Goal: Transaction & Acquisition: Book appointment/travel/reservation

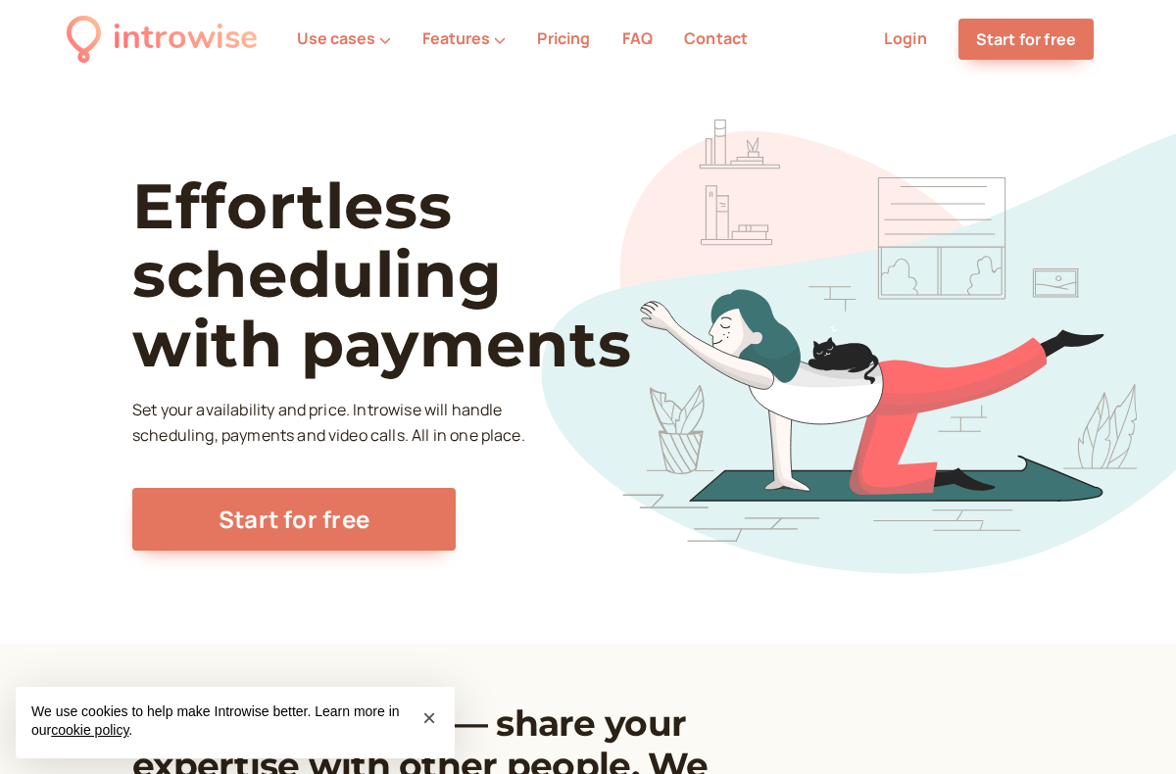
click at [910, 45] on link "Login" at bounding box center [905, 38] width 43 height 22
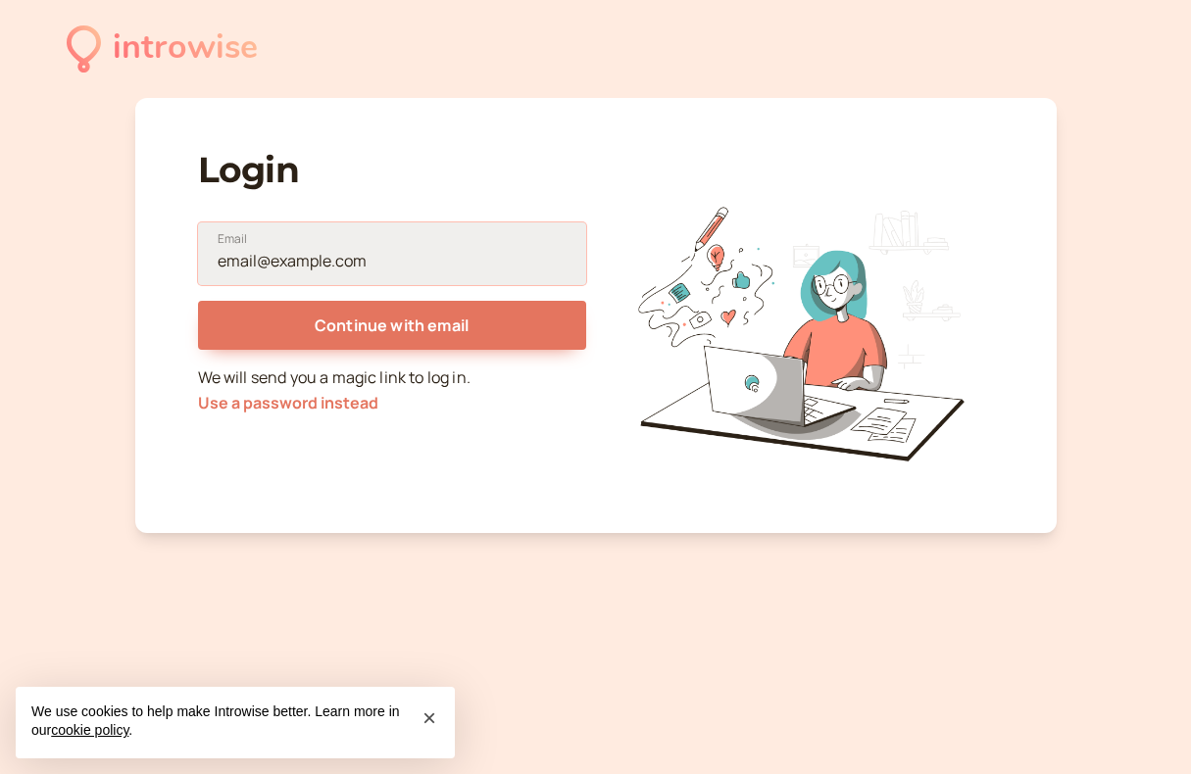
click at [366, 269] on input "Email" at bounding box center [392, 253] width 388 height 63
type input "hello@sophieyanow.com"
click at [198, 301] on button "Continue with email" at bounding box center [392, 325] width 388 height 49
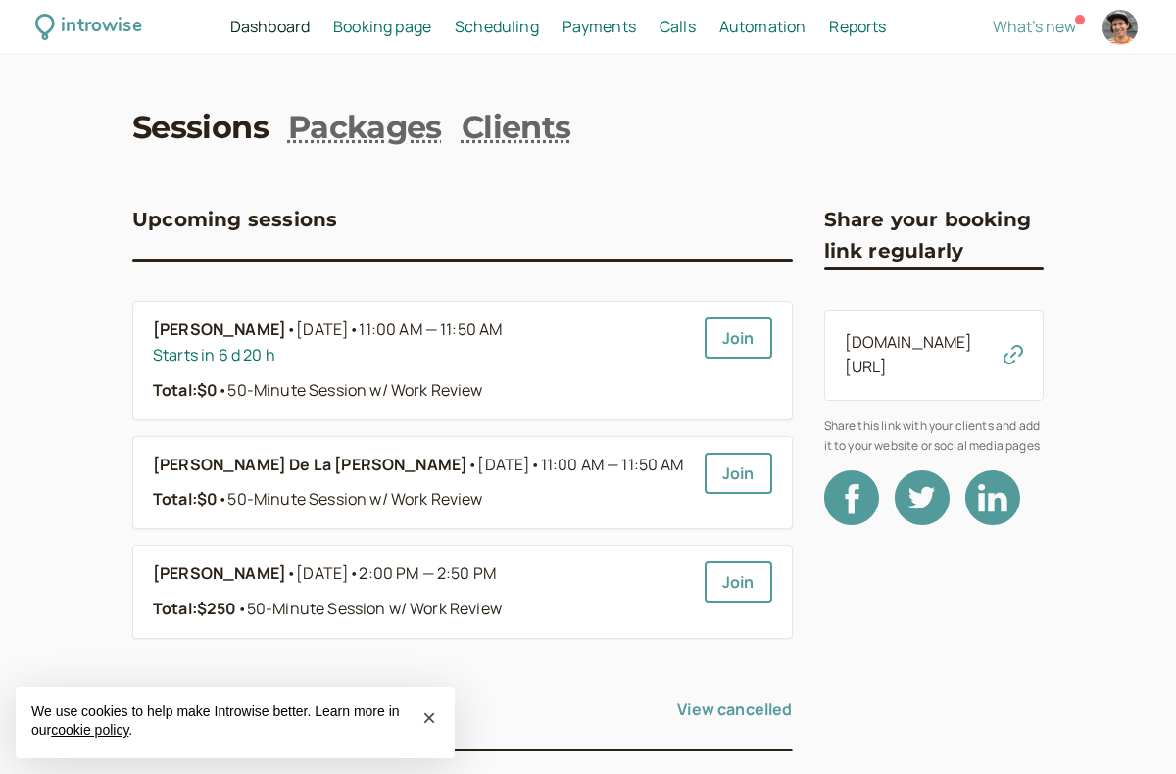
click at [509, 31] on span "Scheduling" at bounding box center [497, 27] width 84 height 22
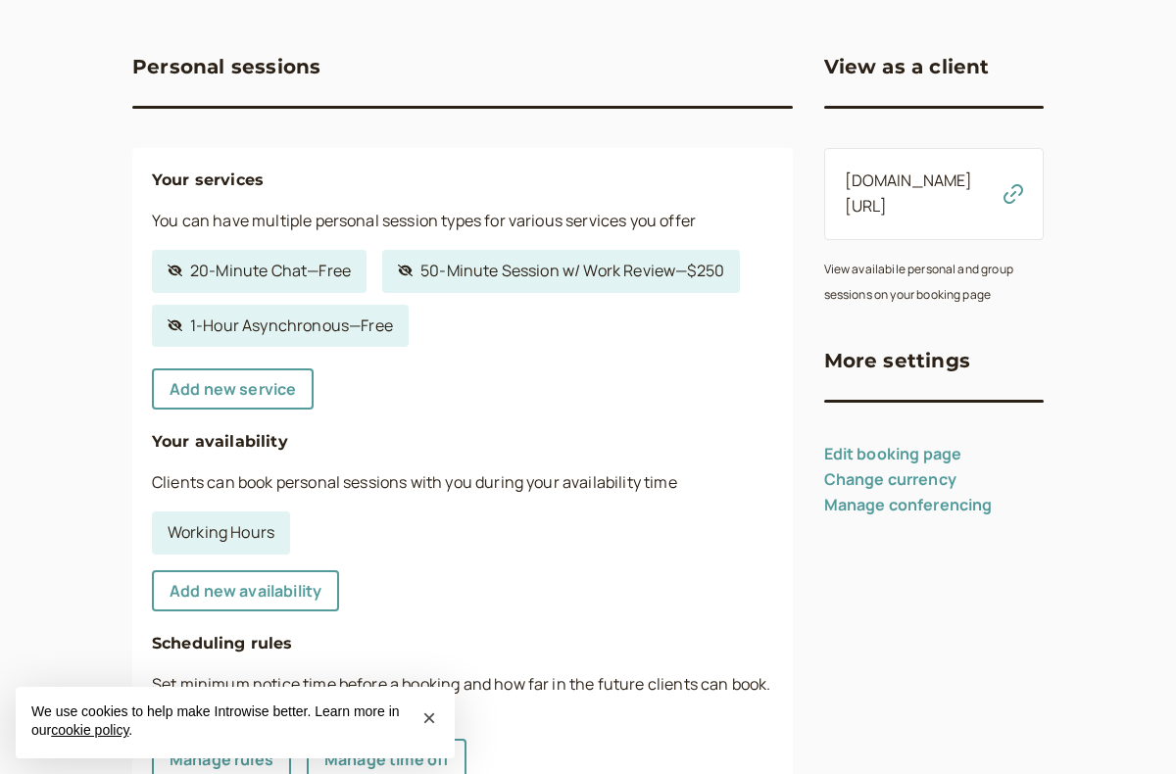
scroll to position [294, 0]
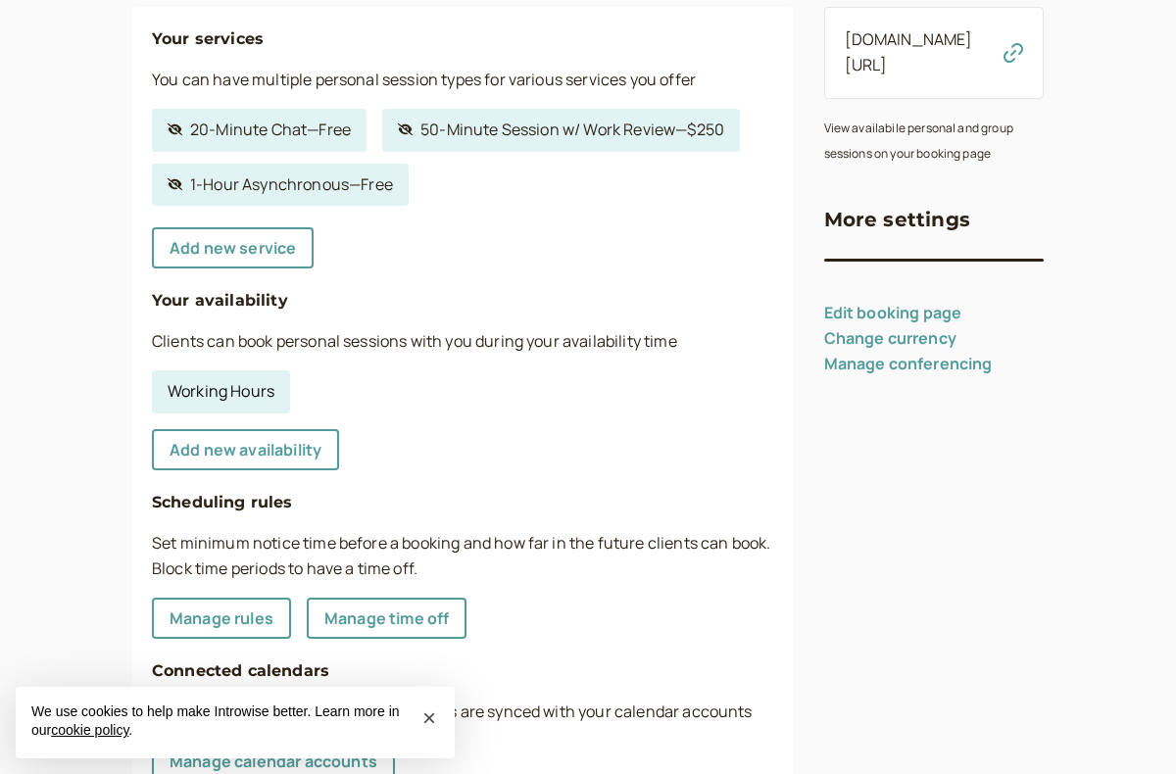
click at [251, 398] on link "Working Hours" at bounding box center [221, 391] width 138 height 43
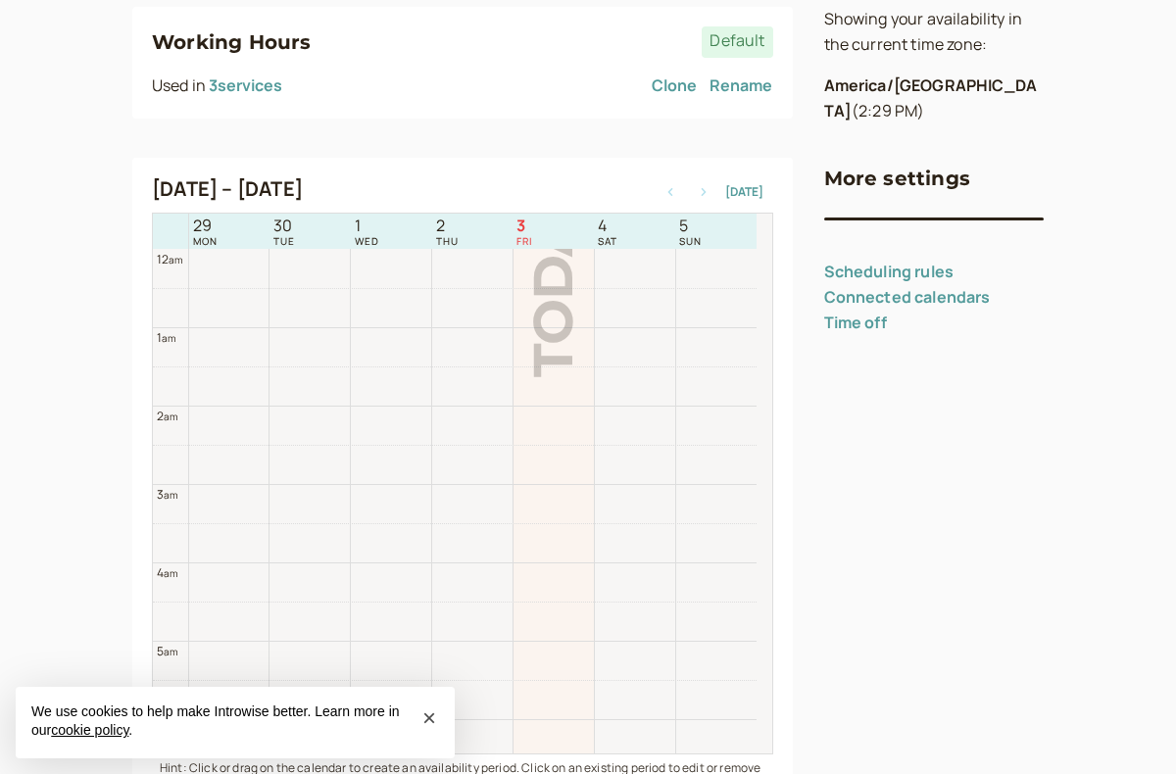
scroll to position [628, 0]
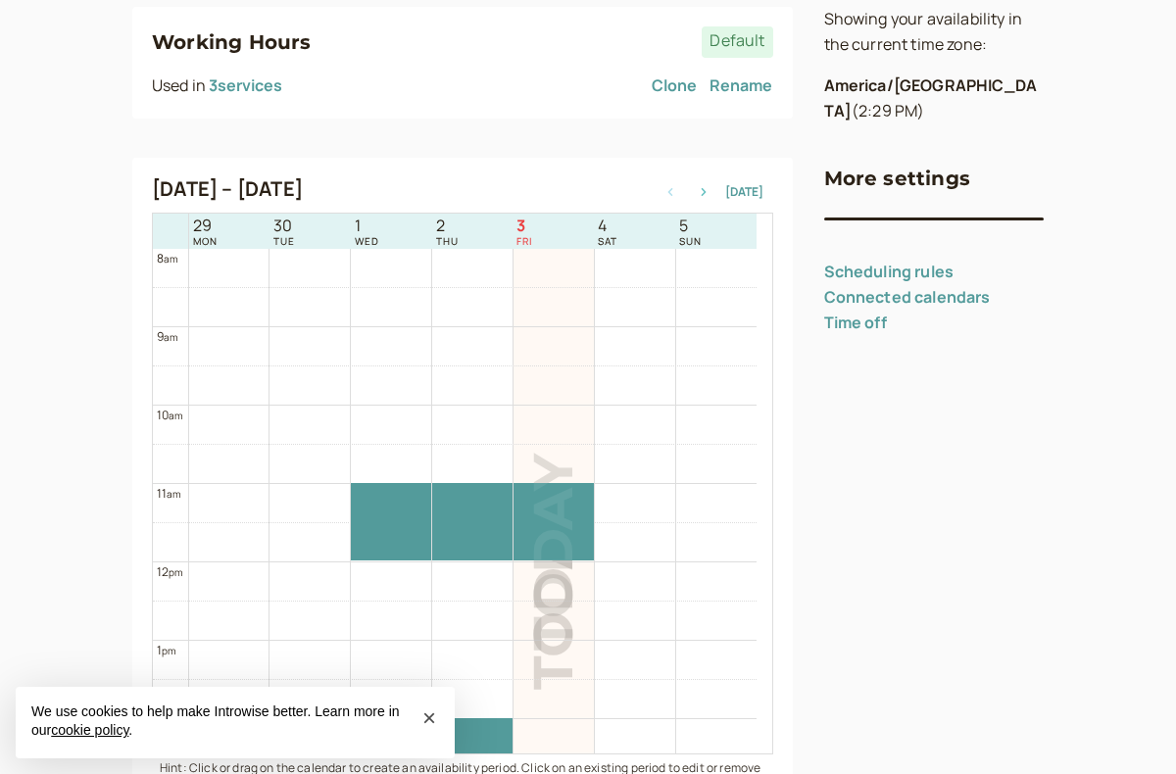
click at [706, 194] on icon "button" at bounding box center [703, 192] width 5 height 8
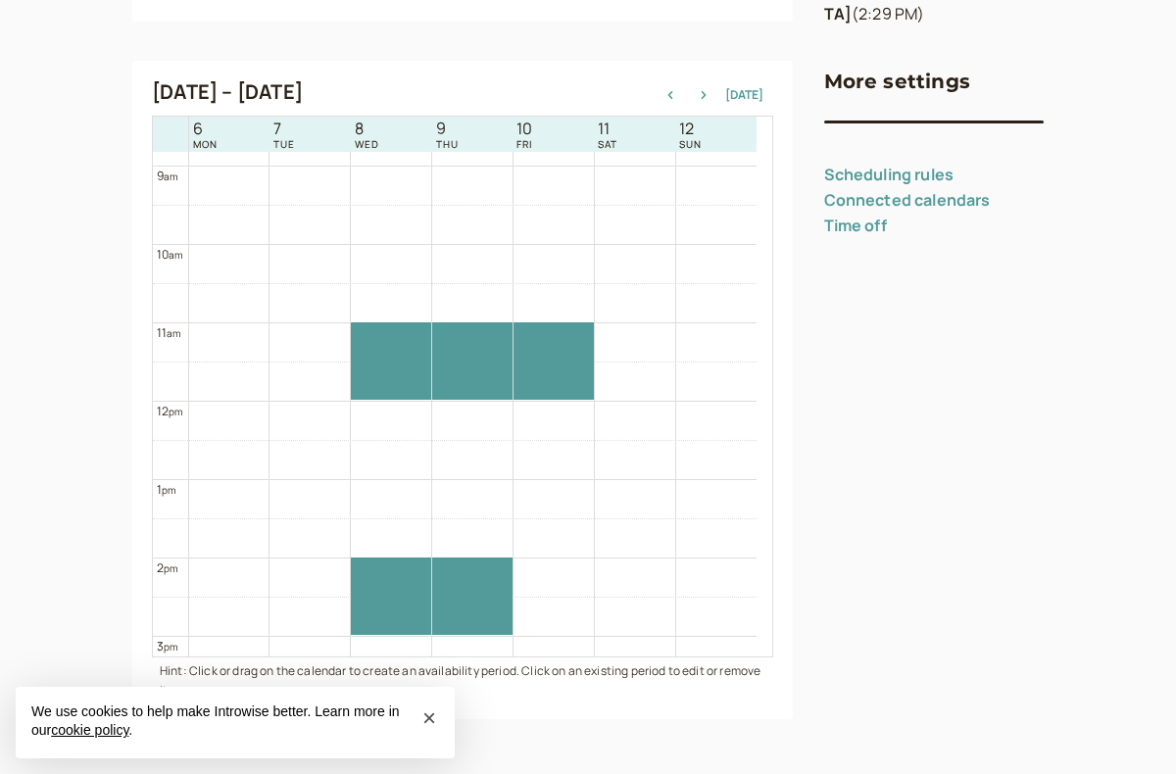
scroll to position [726, 0]
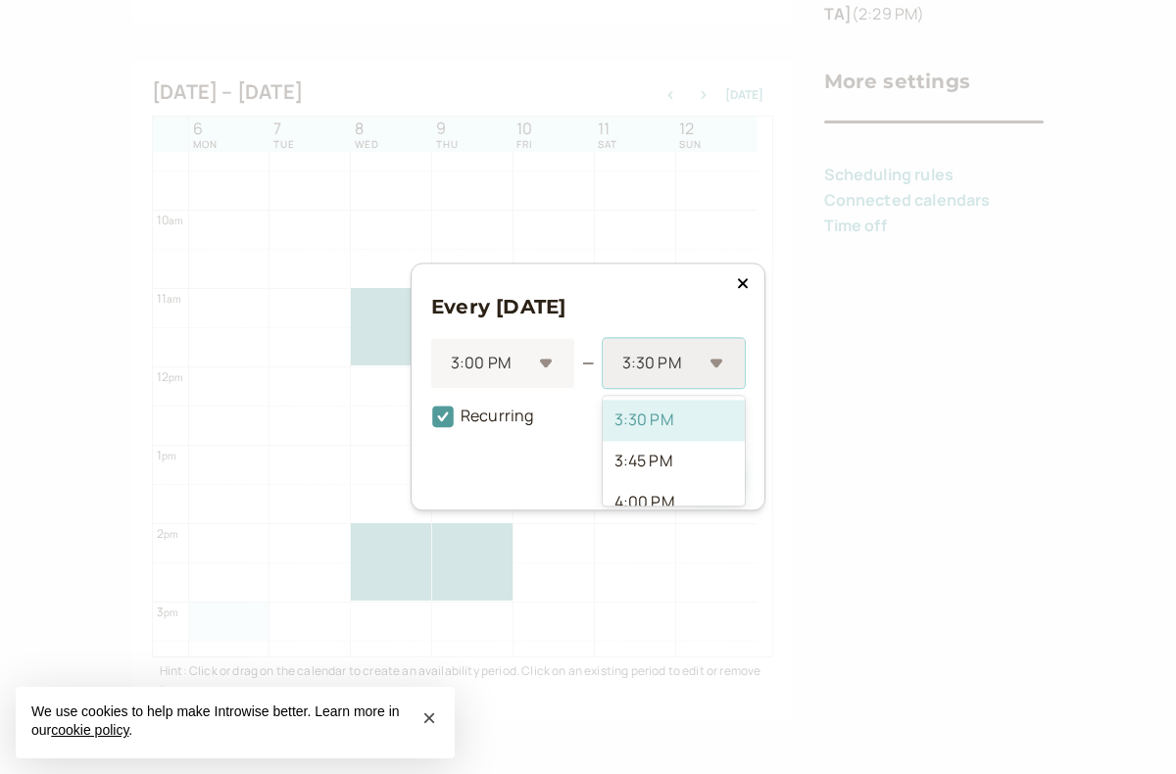
click at [727, 359] on div "3:30 PM" at bounding box center [674, 364] width 142 height 50
click at [673, 498] on div "4:00 PM" at bounding box center [674, 503] width 142 height 41
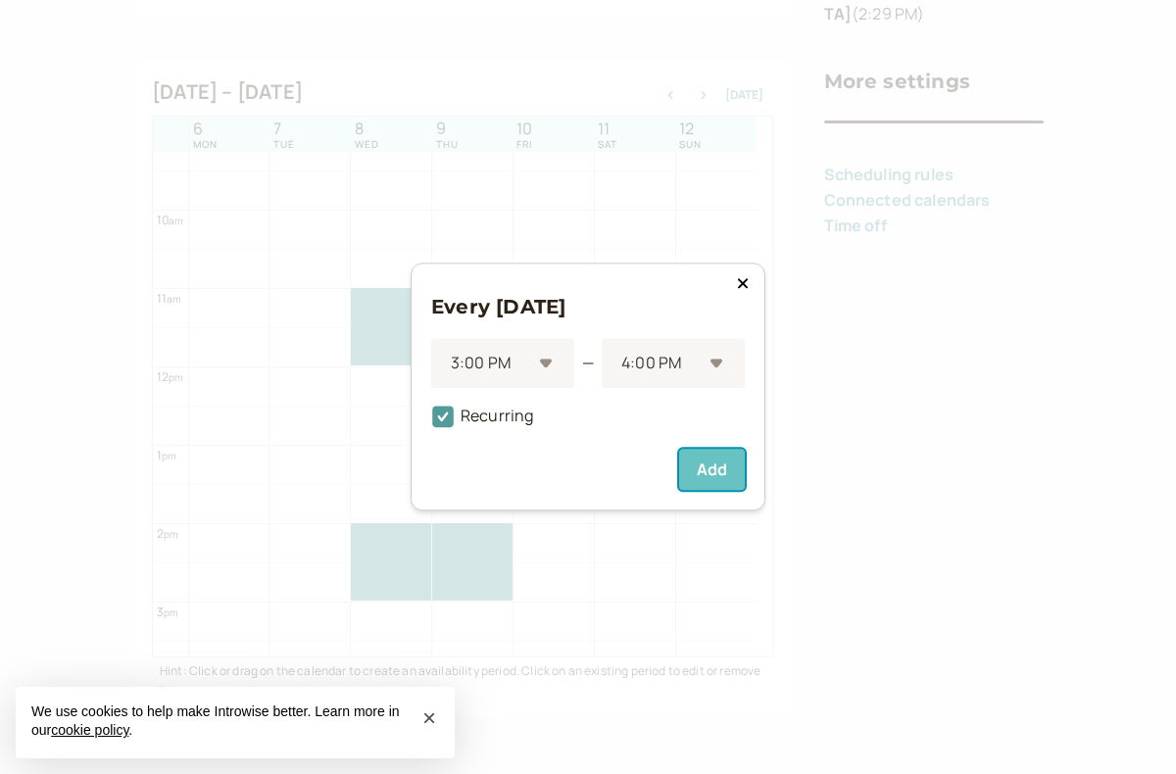
click at [712, 469] on button "Add" at bounding box center [712, 470] width 66 height 41
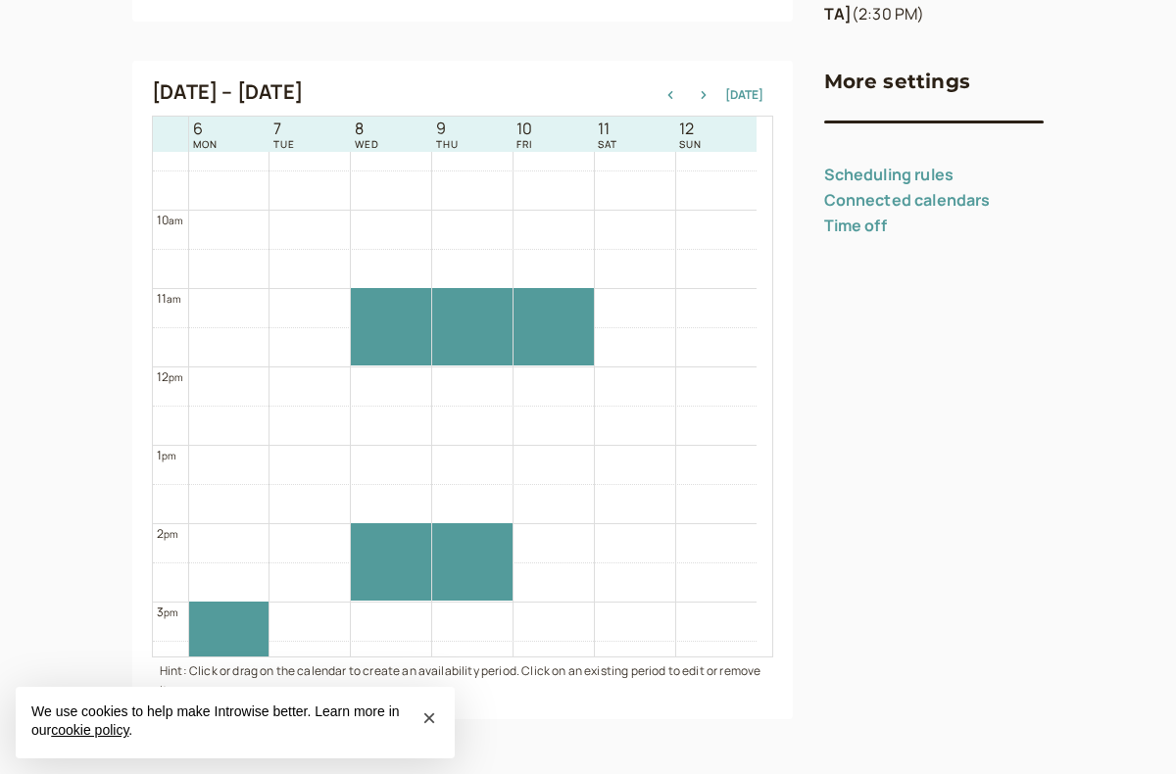
scroll to position [922, 0]
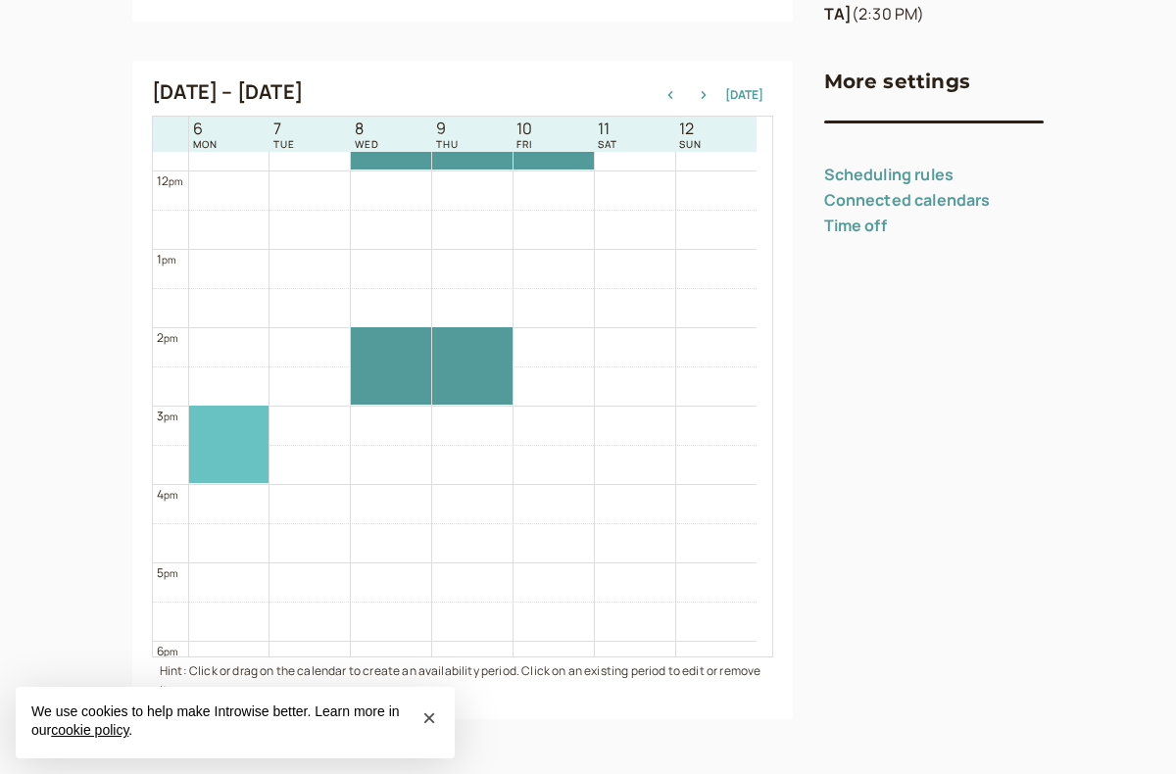
click at [228, 438] on div at bounding box center [229, 444] width 80 height 77
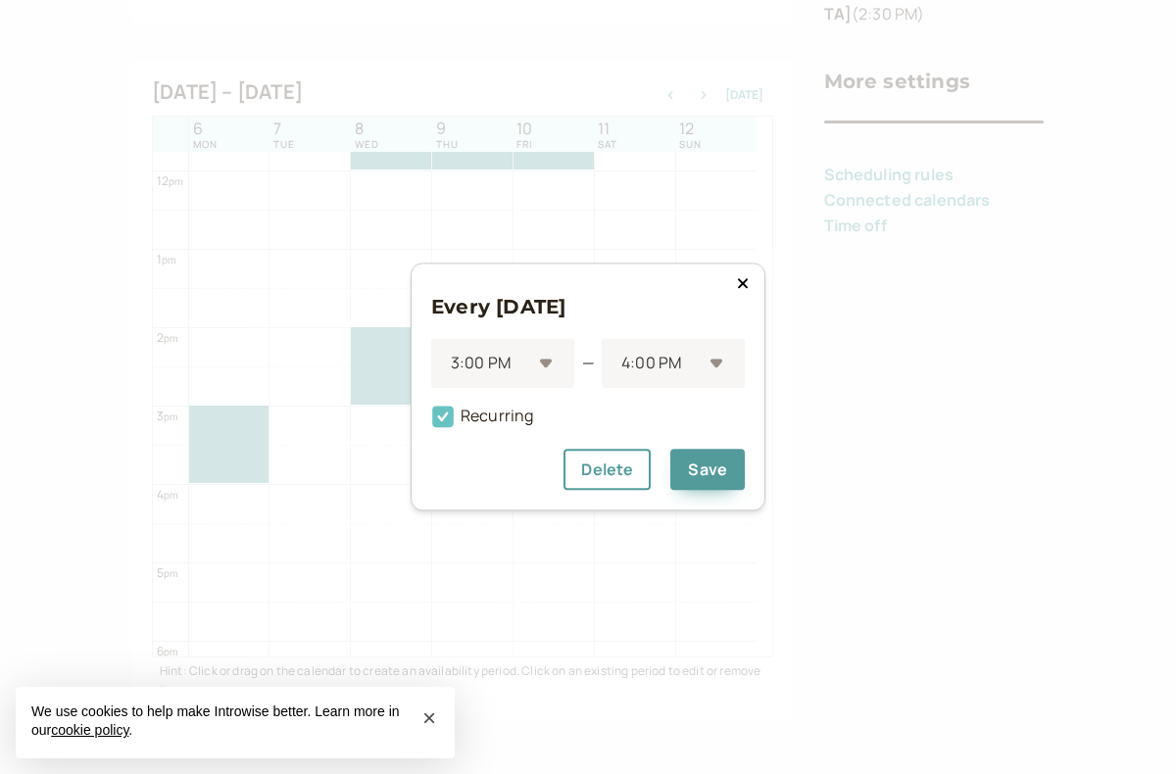
click at [441, 421] on icon at bounding box center [443, 418] width 22 height 22
click at [431, 422] on input "Recurring" at bounding box center [431, 422] width 0 height 0
click at [708, 476] on button "Save" at bounding box center [707, 470] width 74 height 41
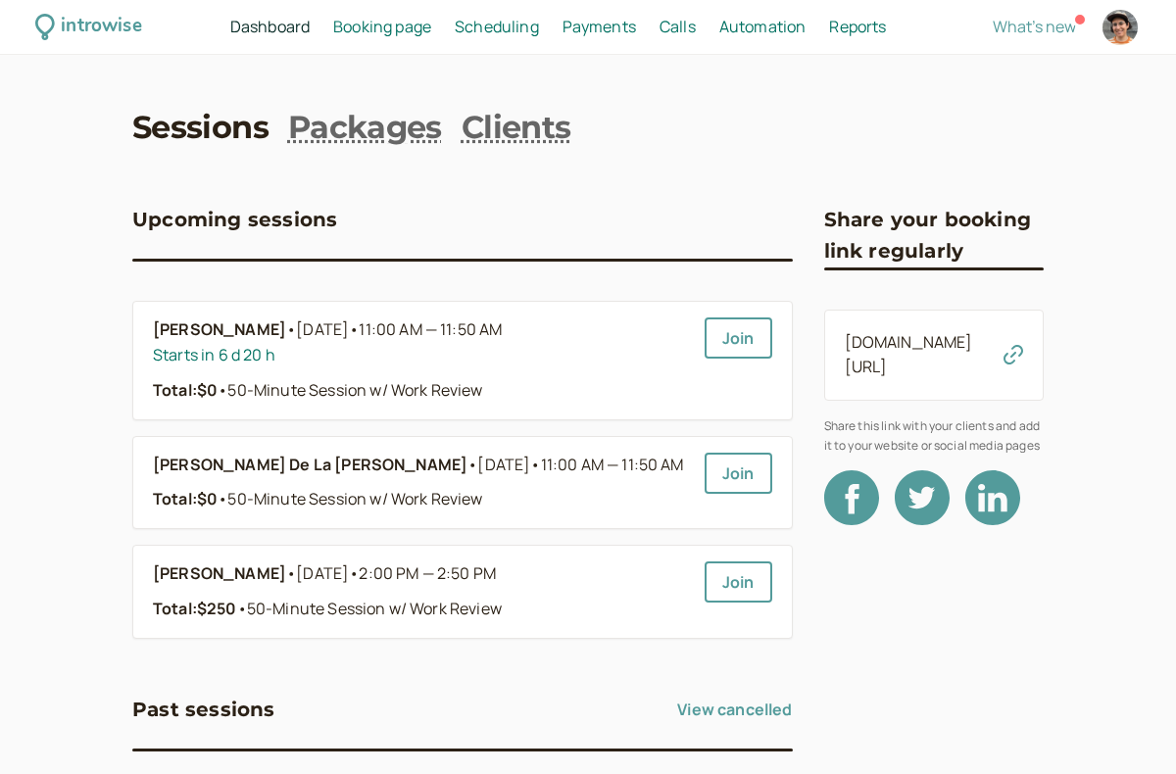
click at [266, 32] on span "Dashboard" at bounding box center [269, 27] width 79 height 22
click at [511, 126] on link "Clients" at bounding box center [517, 128] width 110 height 44
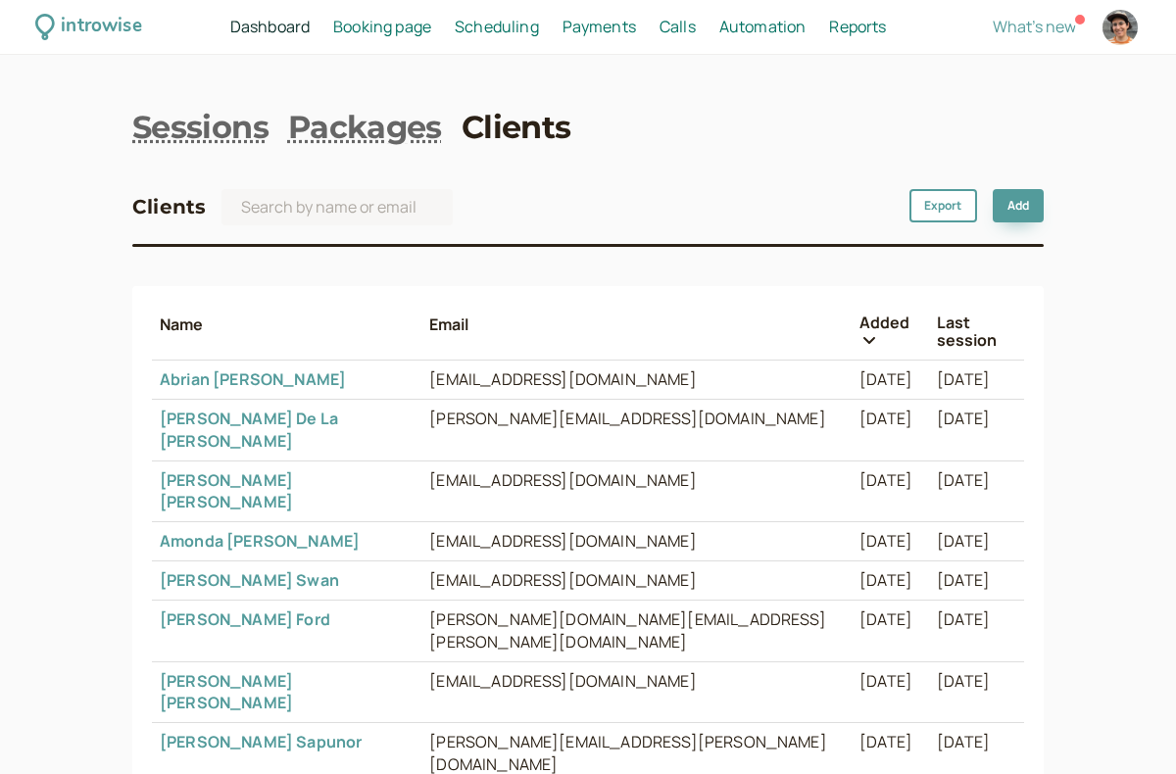
scroll to position [196, 0]
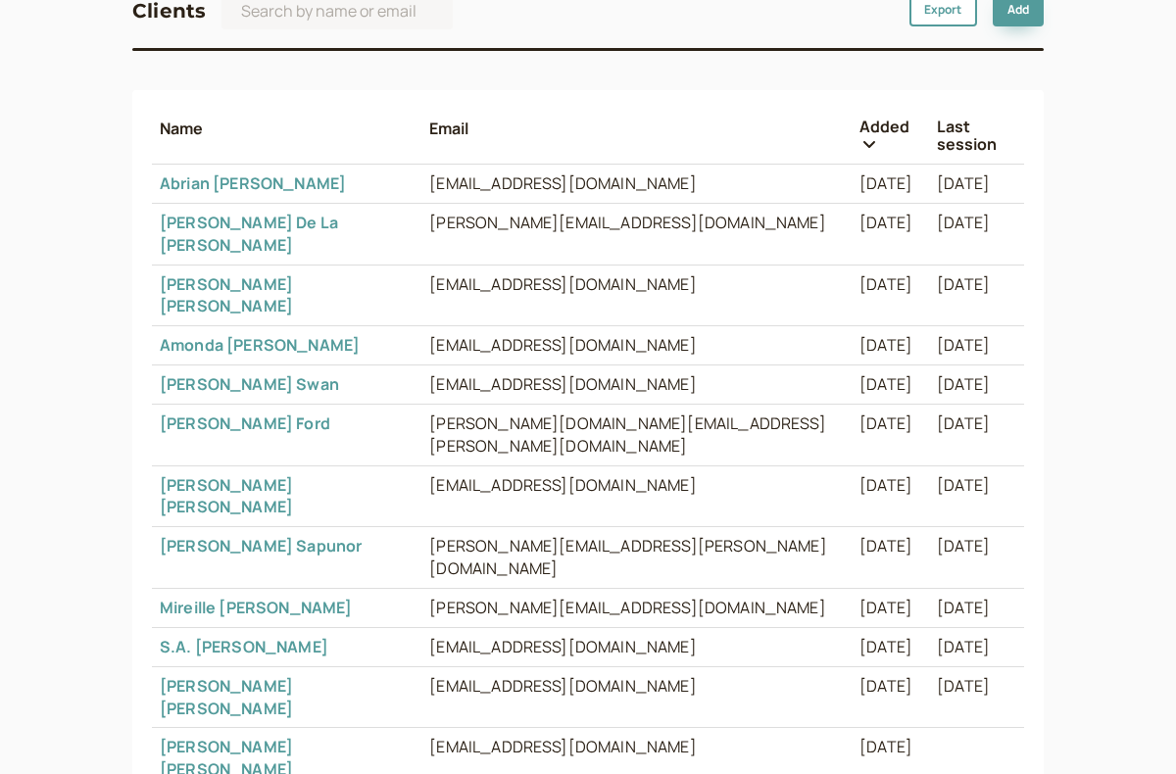
click at [223, 373] on link "Sharlene Swan" at bounding box center [249, 384] width 179 height 22
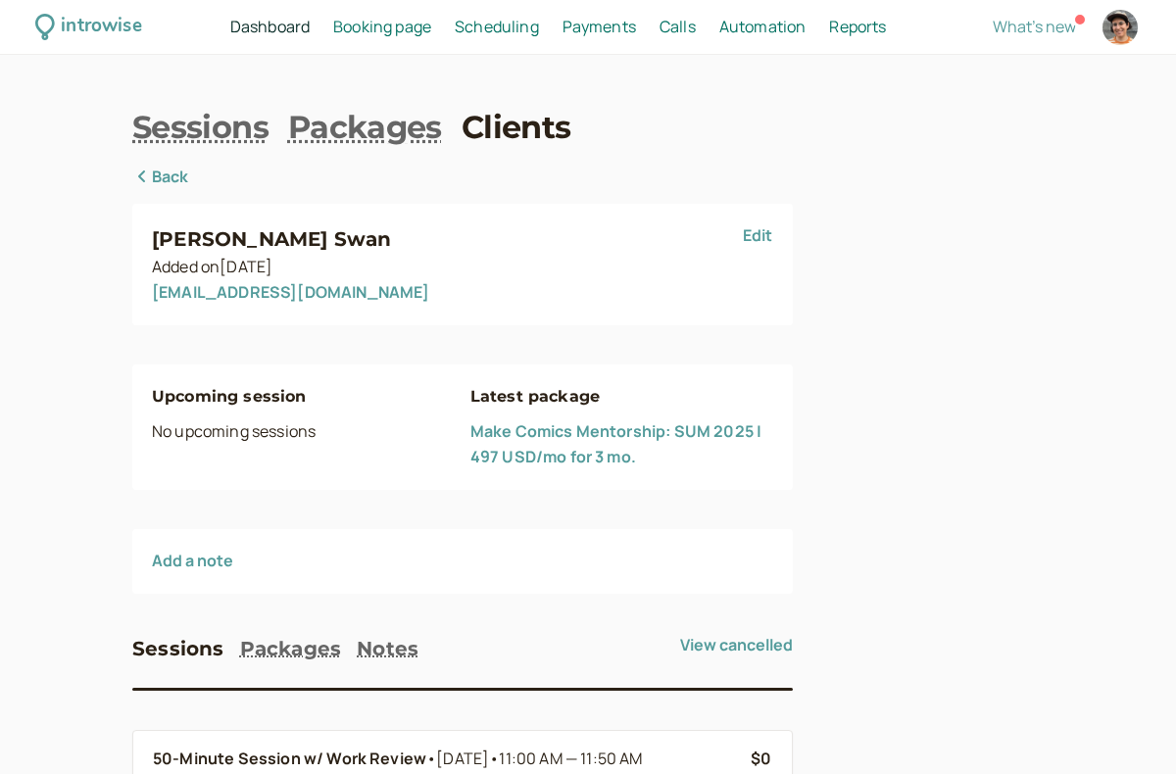
click at [296, 428] on div "Upcoming session No upcoming sessions" at bounding box center [303, 427] width 303 height 86
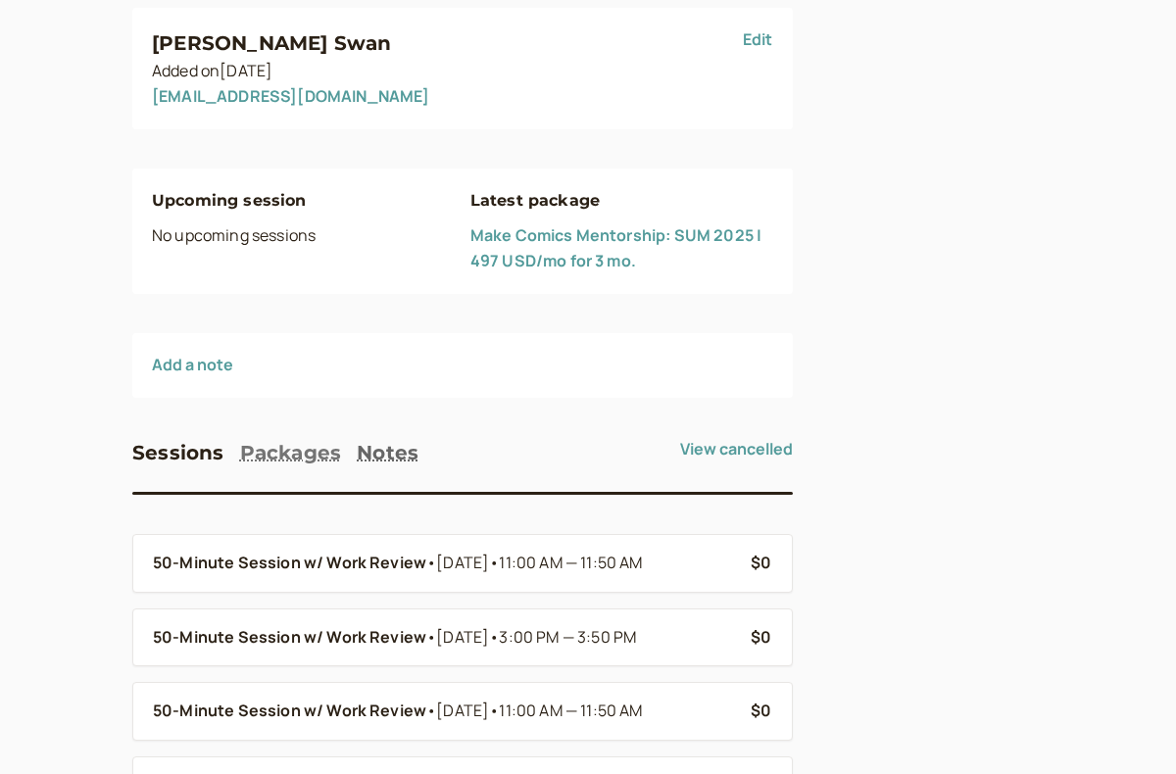
click at [301, 455] on button "Packages" at bounding box center [291, 452] width 102 height 31
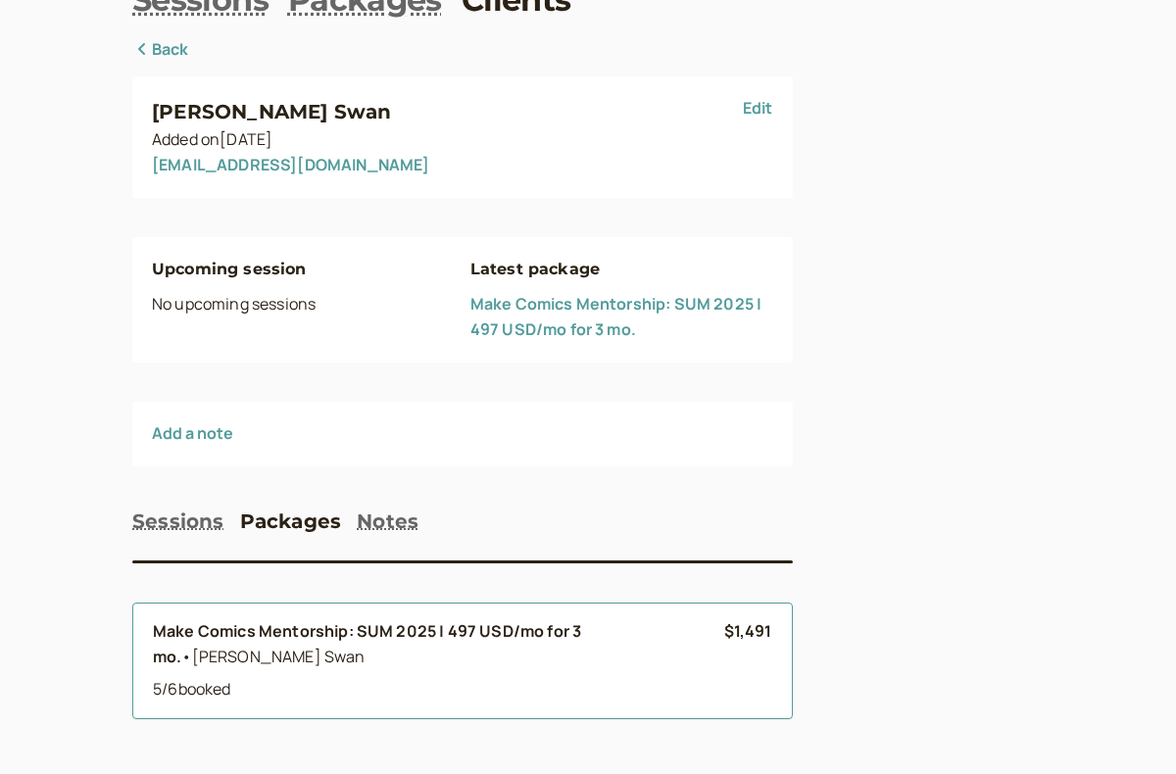
click at [368, 675] on div "Make Comics Mentorship: SUM 2025 | 497 USD/mo for 3 mo. • Sharlene Swan 5 / 6 b…" at bounding box center [438, 661] width 571 height 84
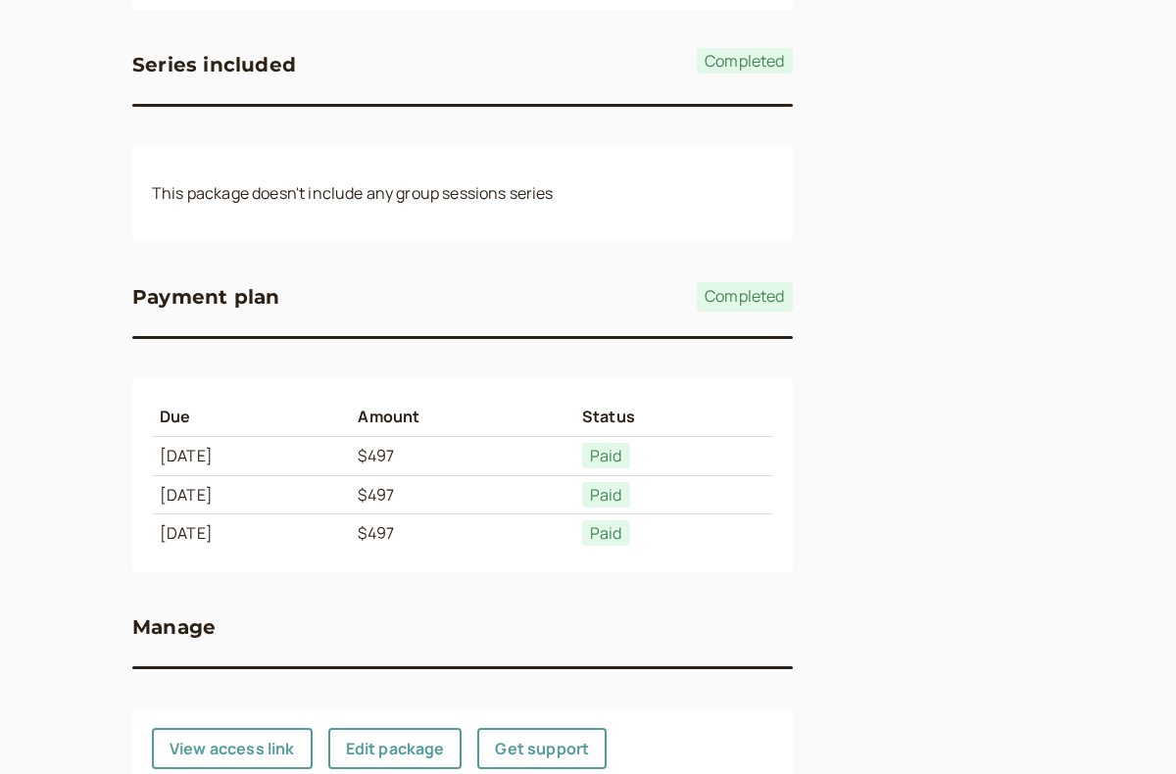
scroll to position [1219, 0]
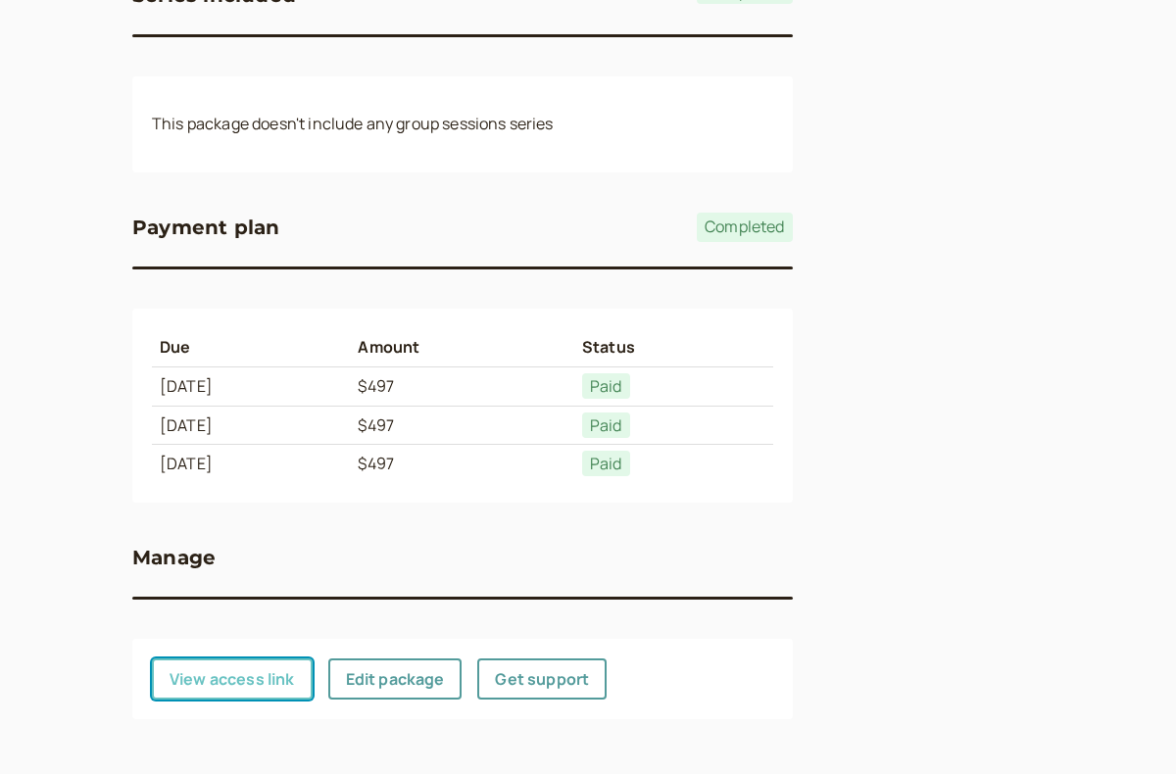
click at [221, 673] on button "View access link" at bounding box center [232, 679] width 161 height 41
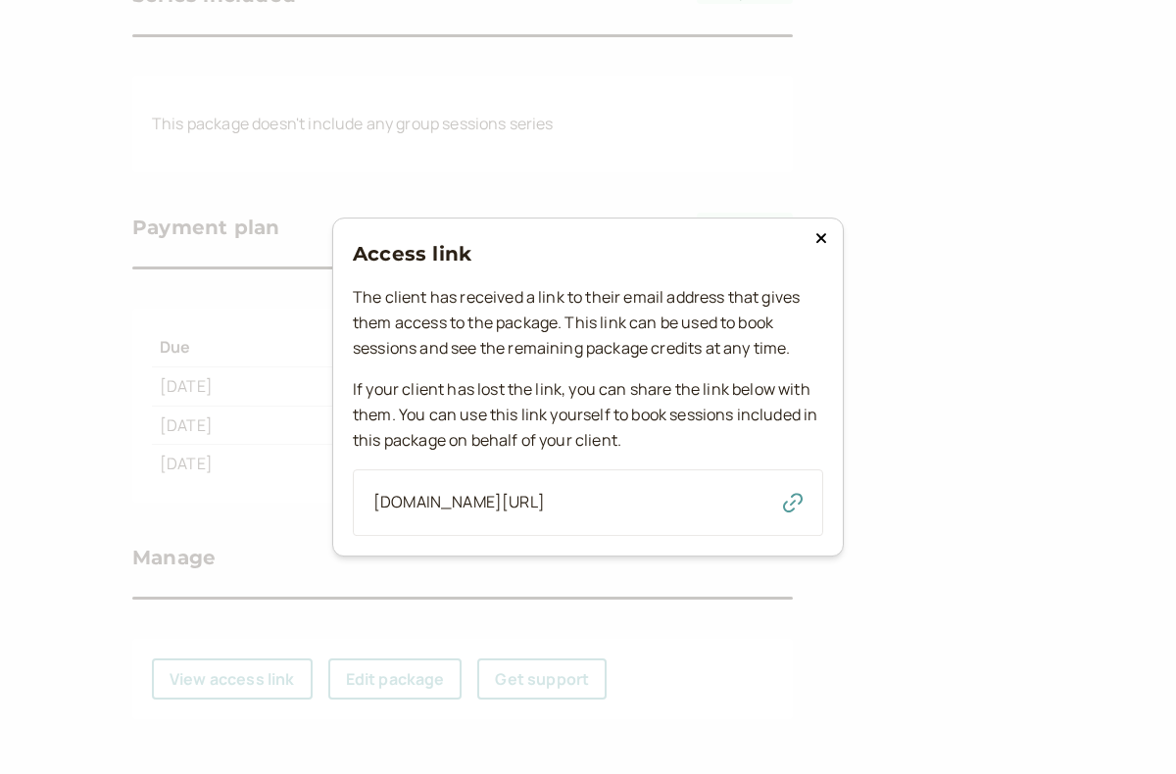
click at [800, 504] on icon "button" at bounding box center [793, 503] width 20 height 20
click at [819, 230] on icon at bounding box center [821, 238] width 12 height 16
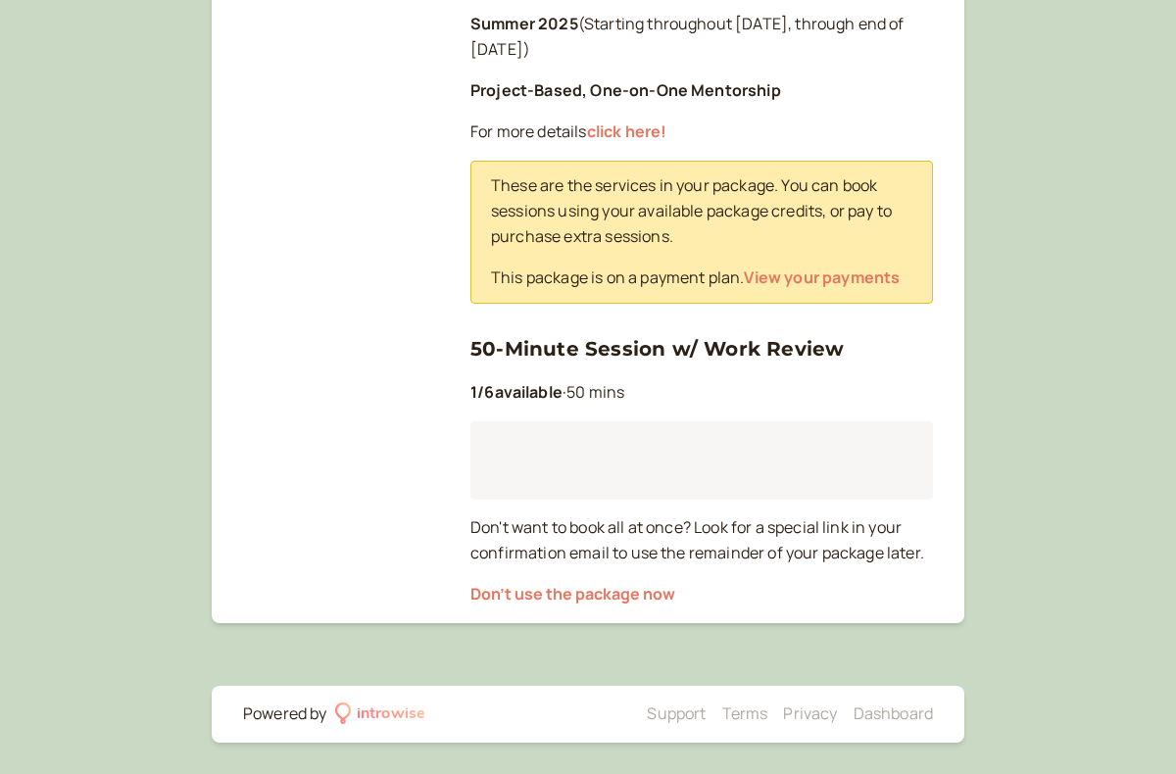
scroll to position [475, 0]
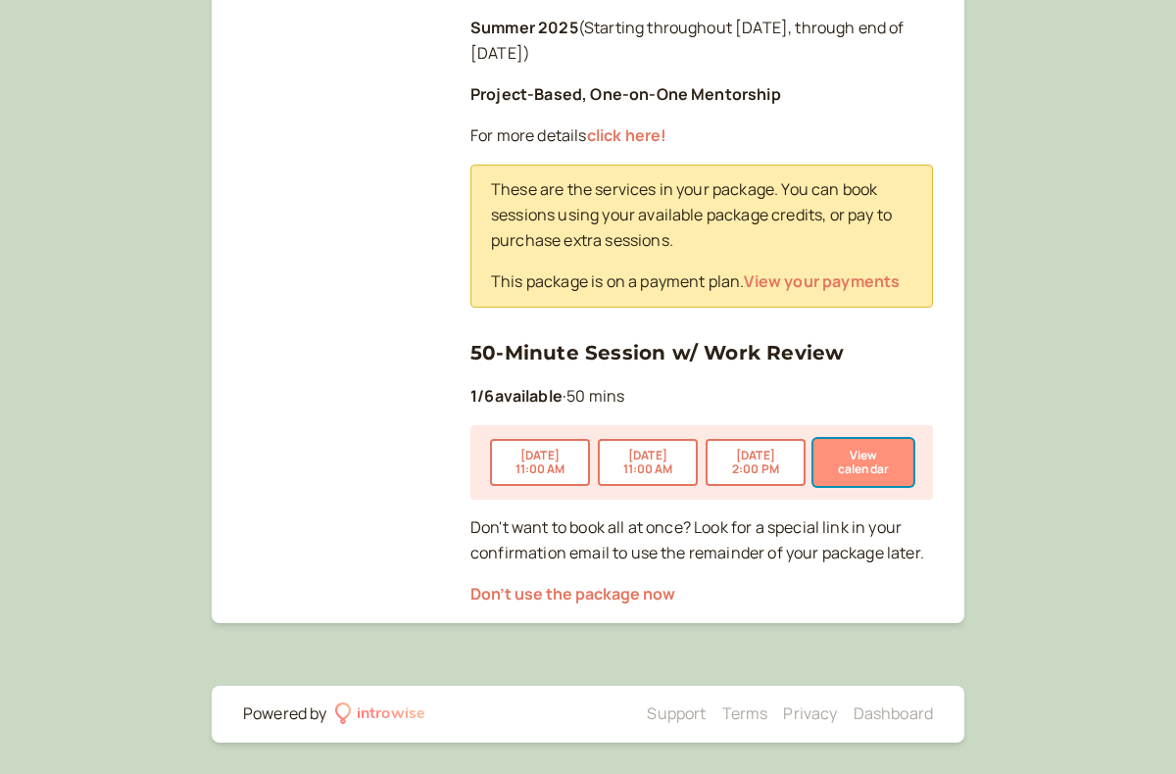
click at [838, 460] on button "View calendar" at bounding box center [863, 462] width 100 height 47
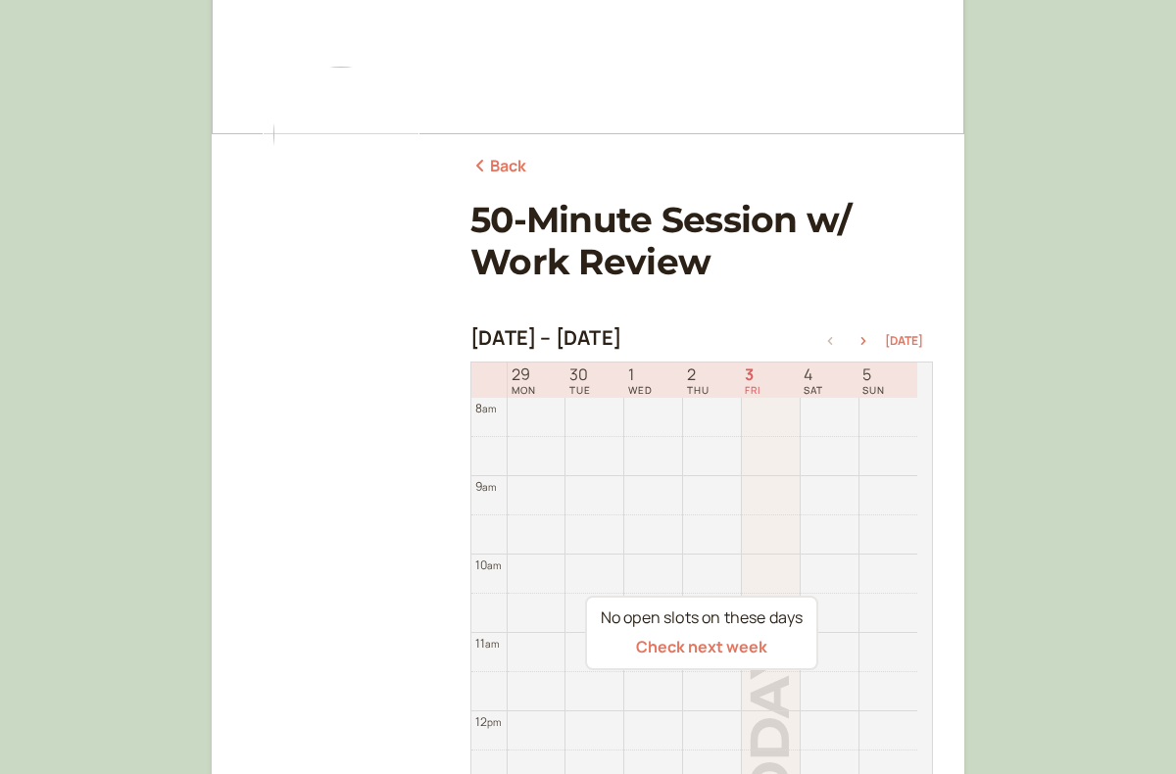
scroll to position [196, 0]
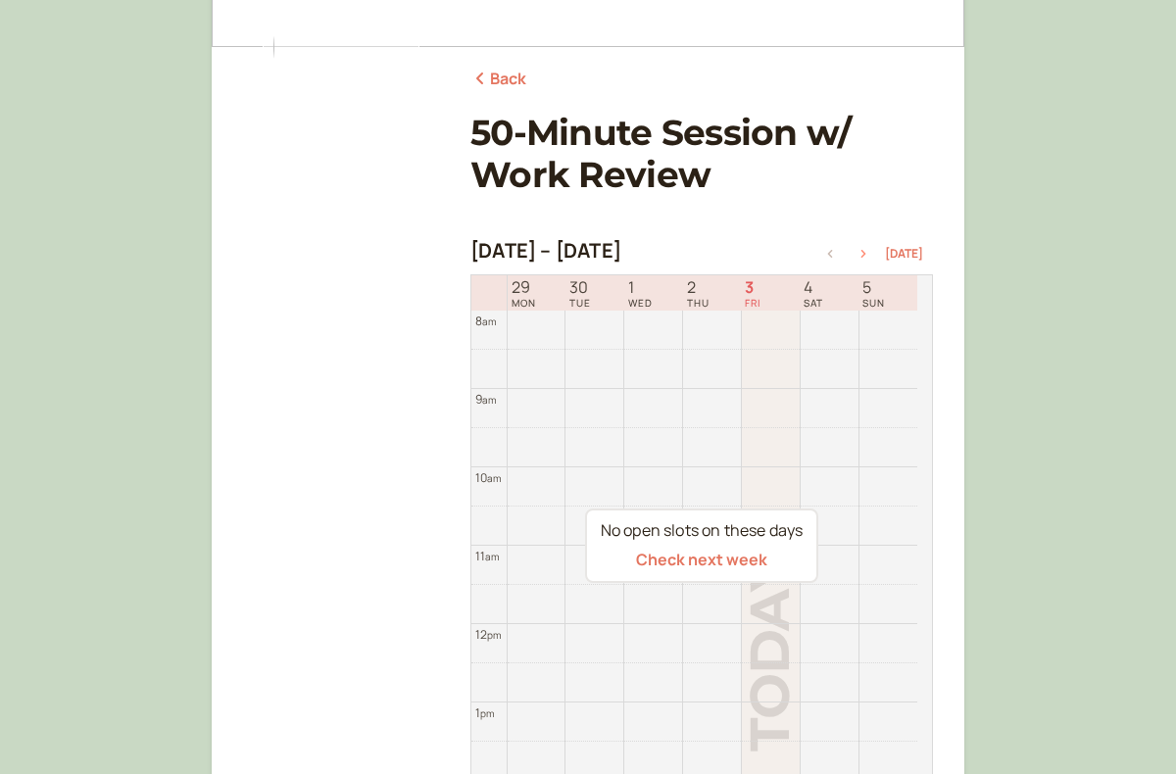
click at [863, 257] on icon "button" at bounding box center [864, 254] width 24 height 8
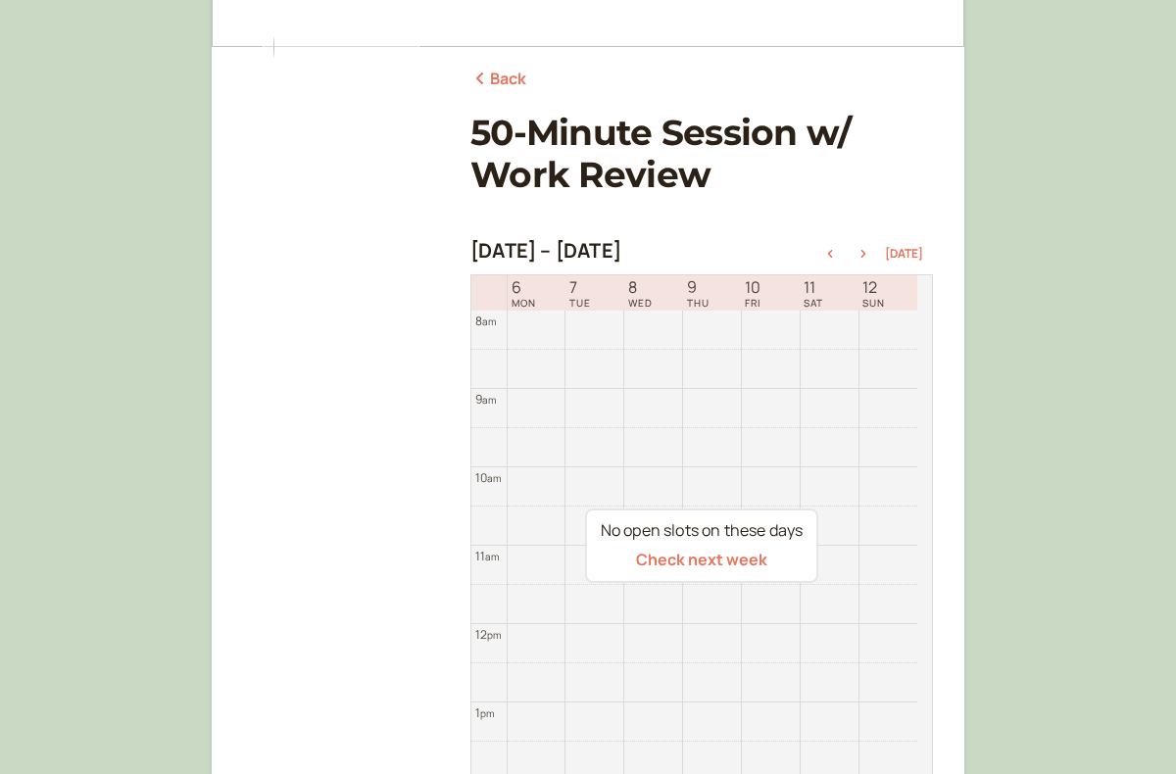
scroll to position [294, 0]
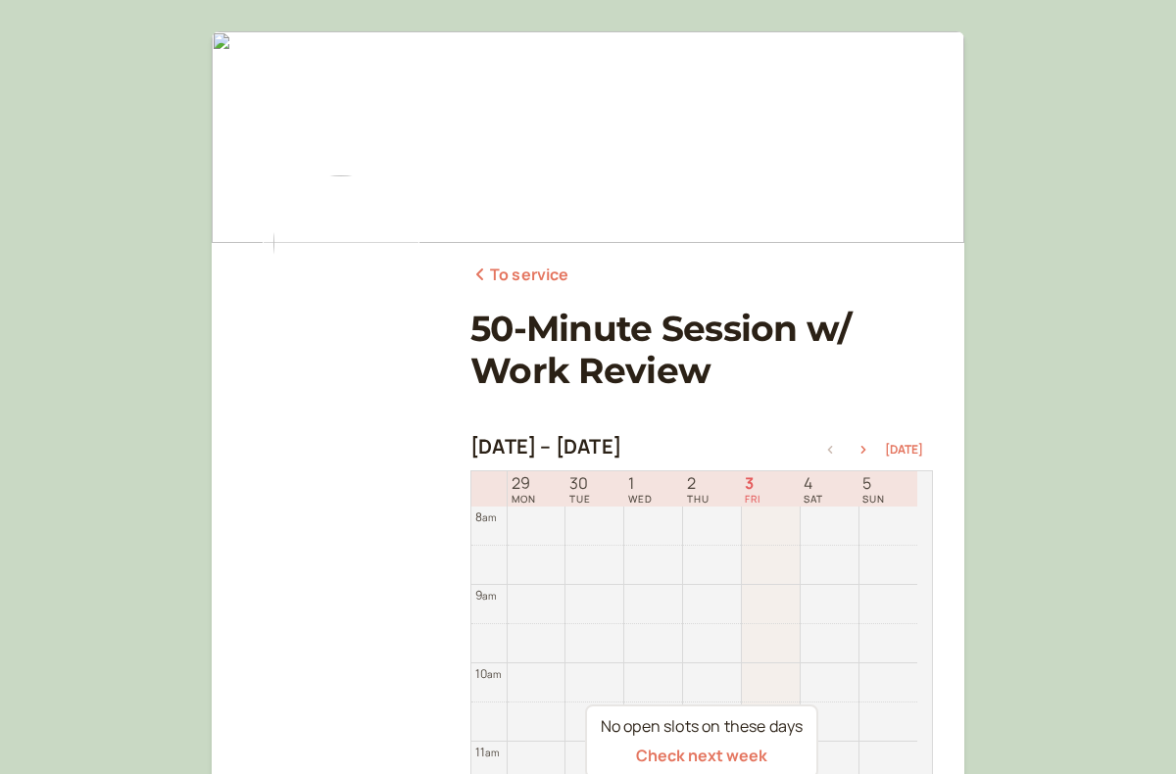
scroll to position [294, 0]
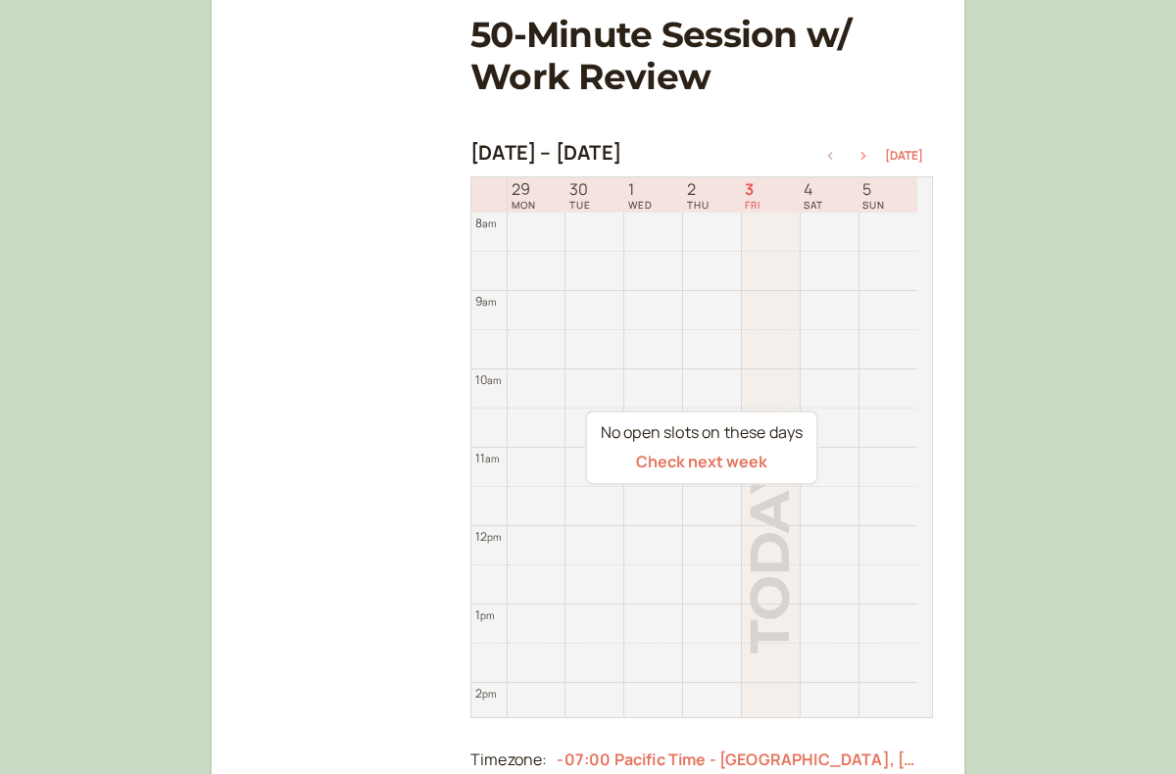
click at [872, 159] on icon "button" at bounding box center [864, 156] width 24 height 8
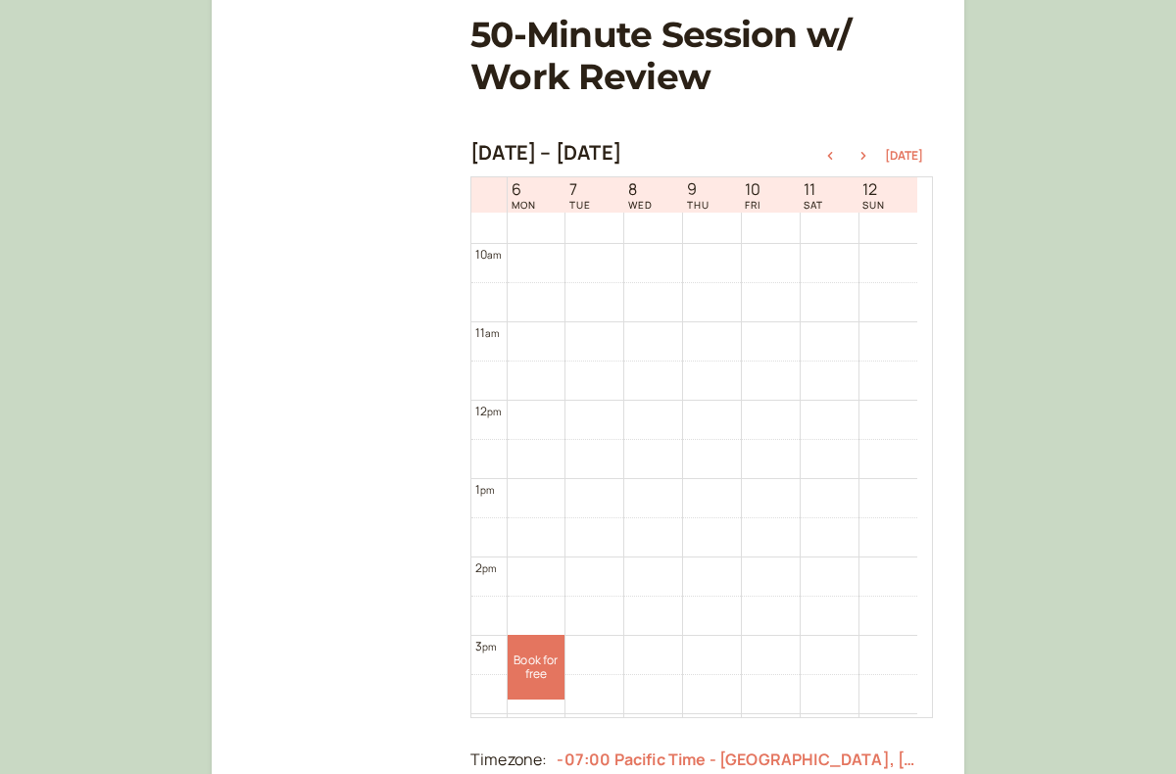
scroll to position [922, 0]
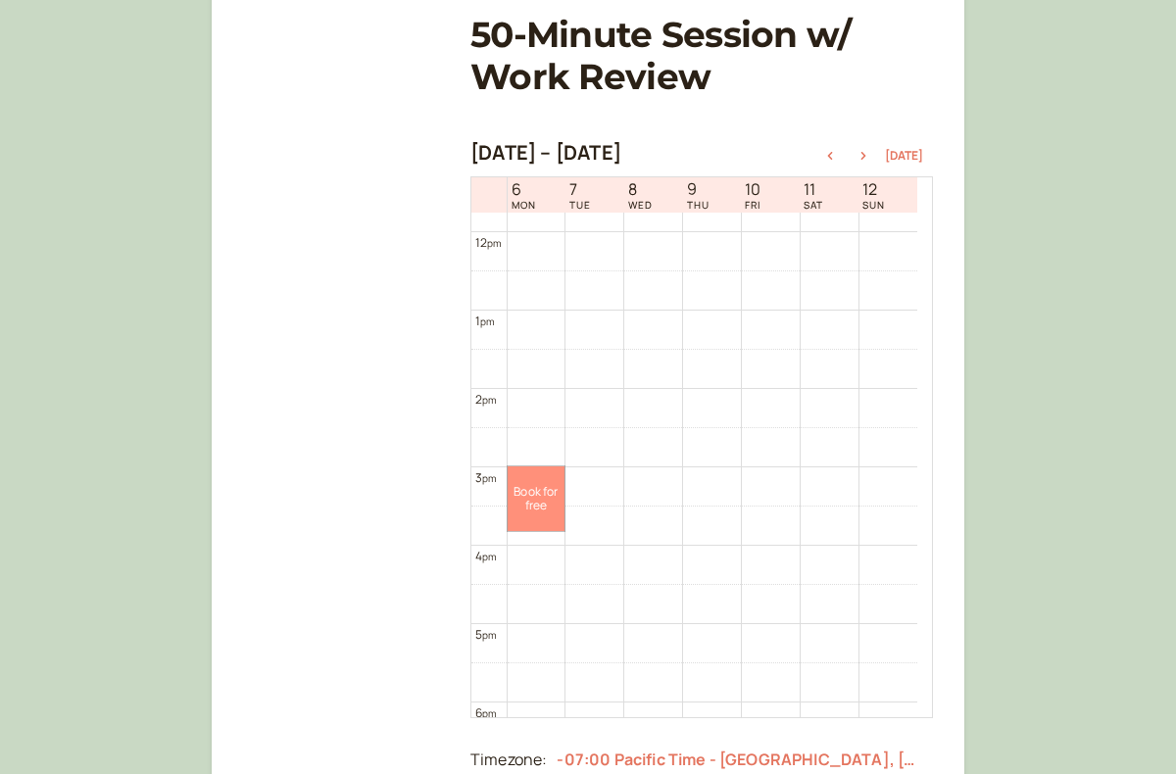
click at [531, 487] on link "Book for free free" at bounding box center [537, 498] width 58 height 65
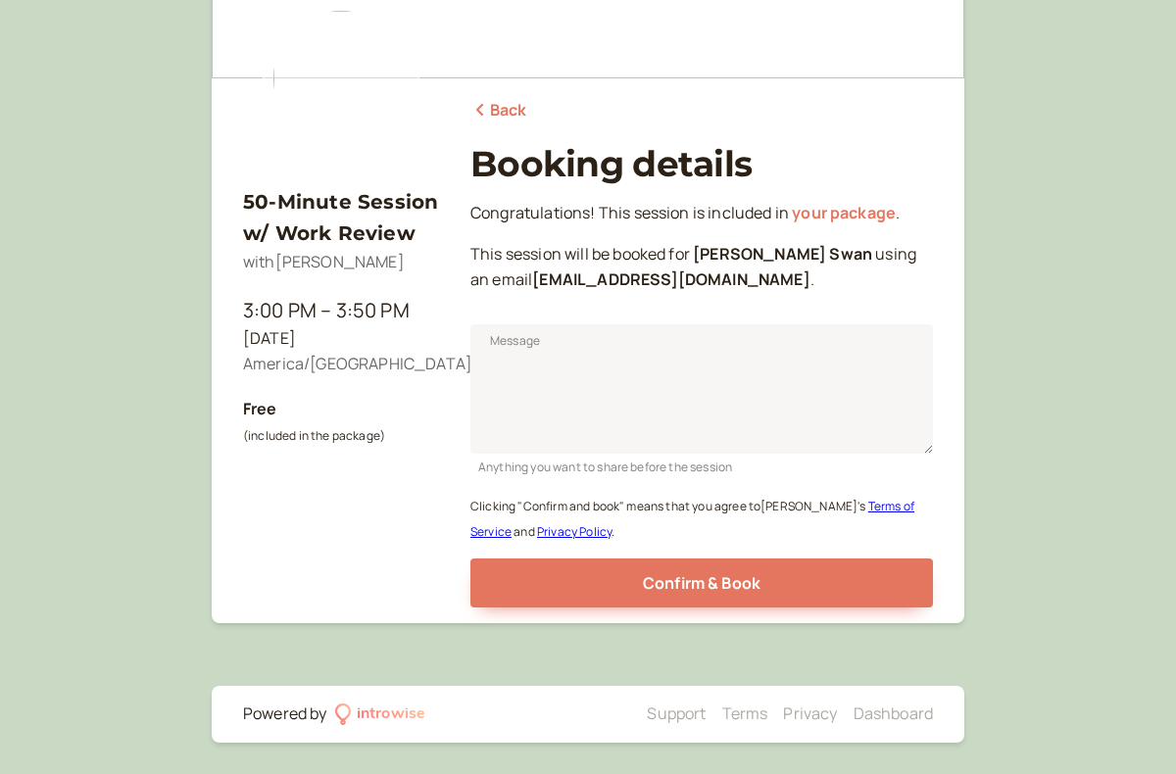
scroll to position [165, 0]
click at [569, 341] on textarea "Message" at bounding box center [701, 388] width 463 height 129
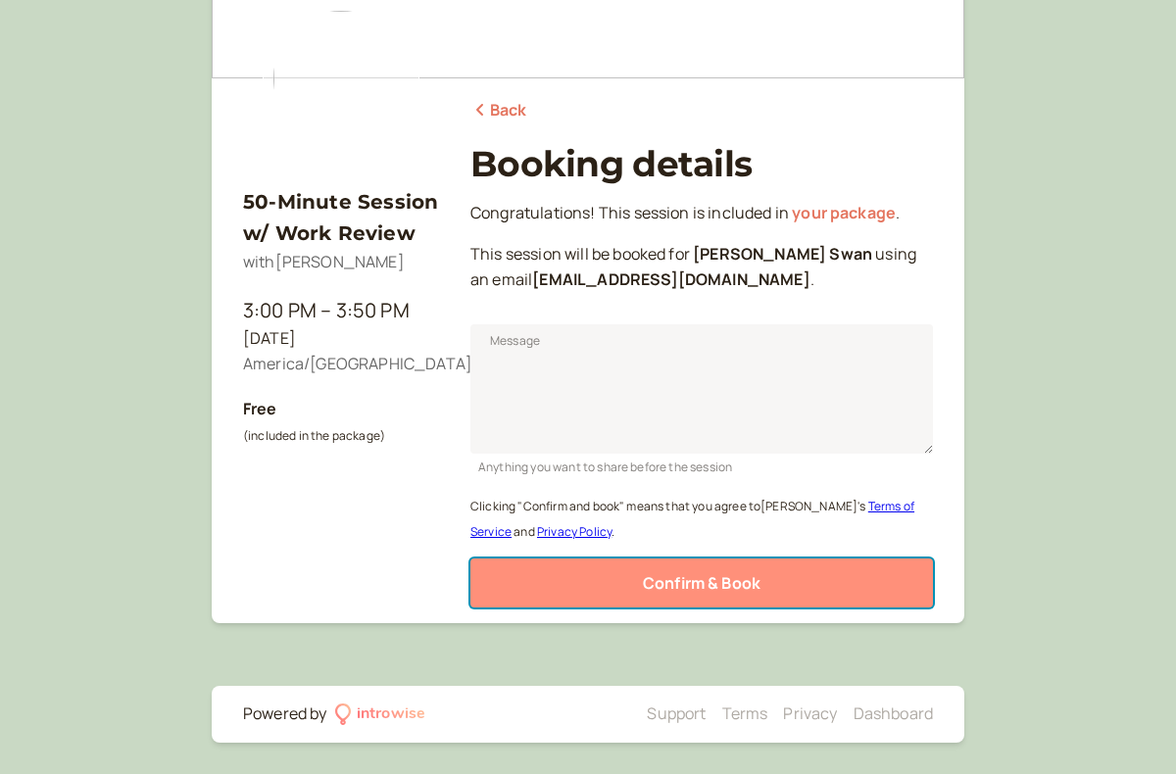
click at [766, 584] on button "Confirm & Book" at bounding box center [701, 583] width 463 height 49
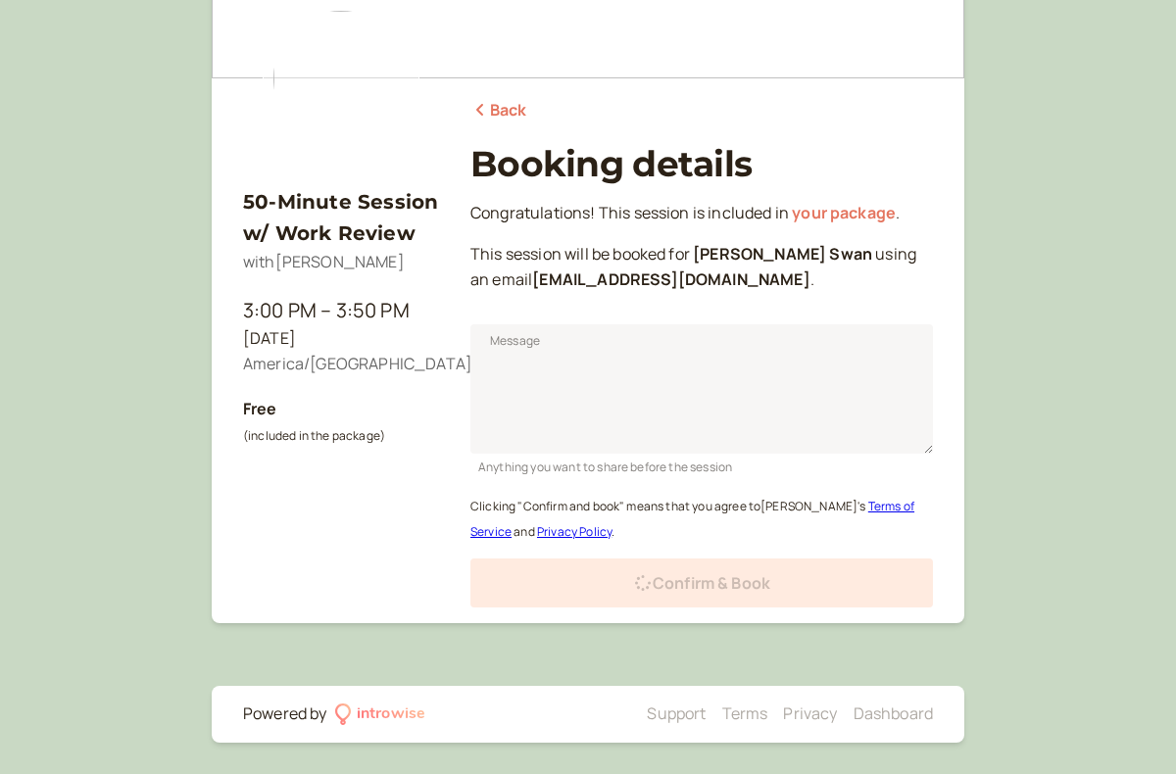
scroll to position [101, 0]
